Goal: Find specific page/section: Find specific page/section

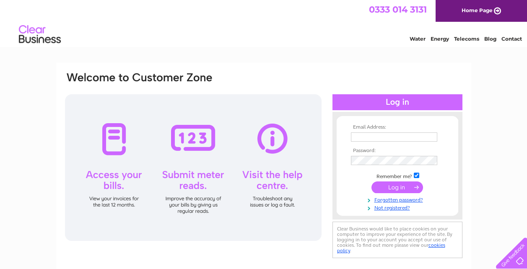
type input "[PERSON_NAME][EMAIL_ADDRESS][DOMAIN_NAME]"
click at [405, 187] on input "submit" at bounding box center [397, 188] width 52 height 12
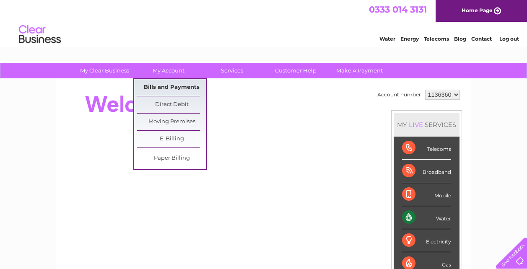
click at [177, 83] on link "Bills and Payments" at bounding box center [171, 87] width 69 height 17
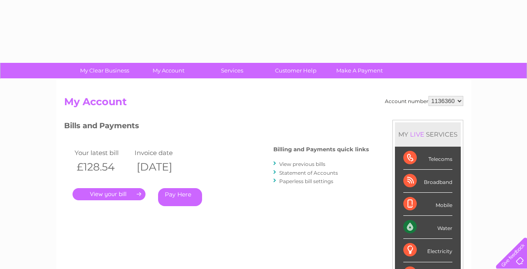
click at [109, 191] on link "." at bounding box center [109, 194] width 73 height 12
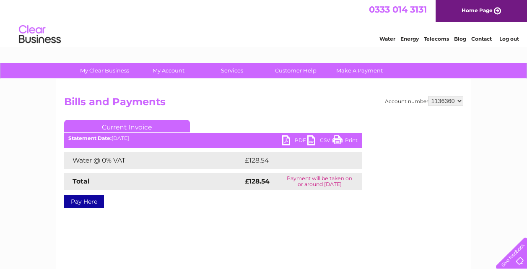
click at [299, 139] on link "PDF" at bounding box center [294, 141] width 25 height 12
